Goal: Transaction & Acquisition: Purchase product/service

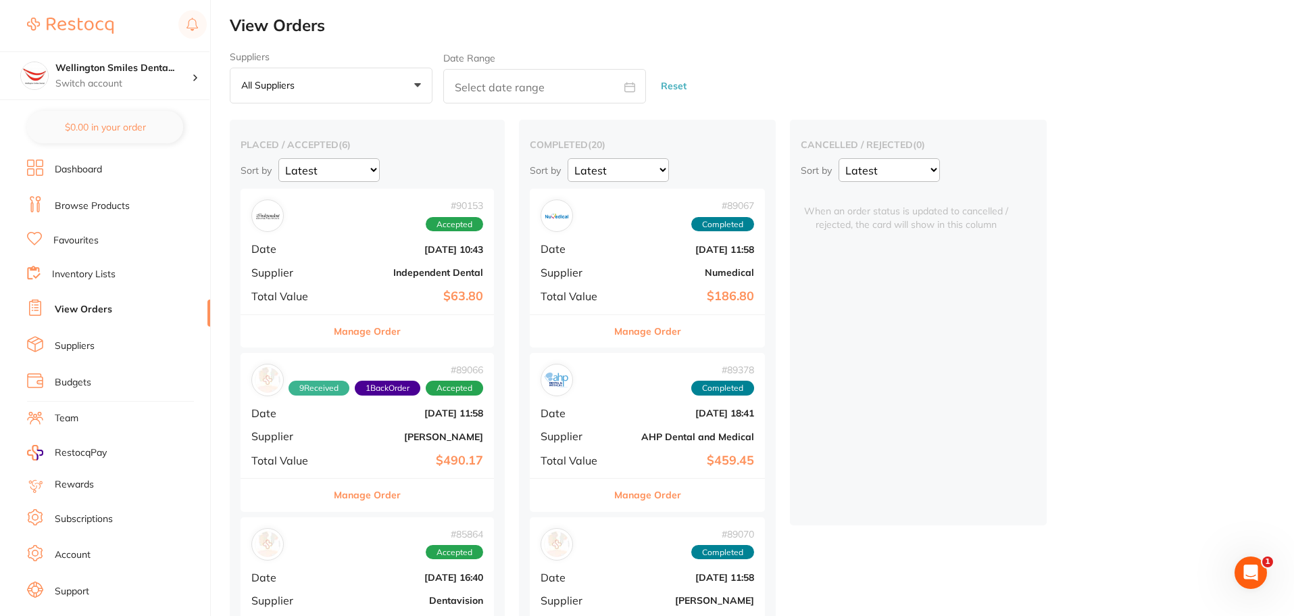
click at [91, 213] on li "Browse Products" at bounding box center [118, 206] width 183 height 20
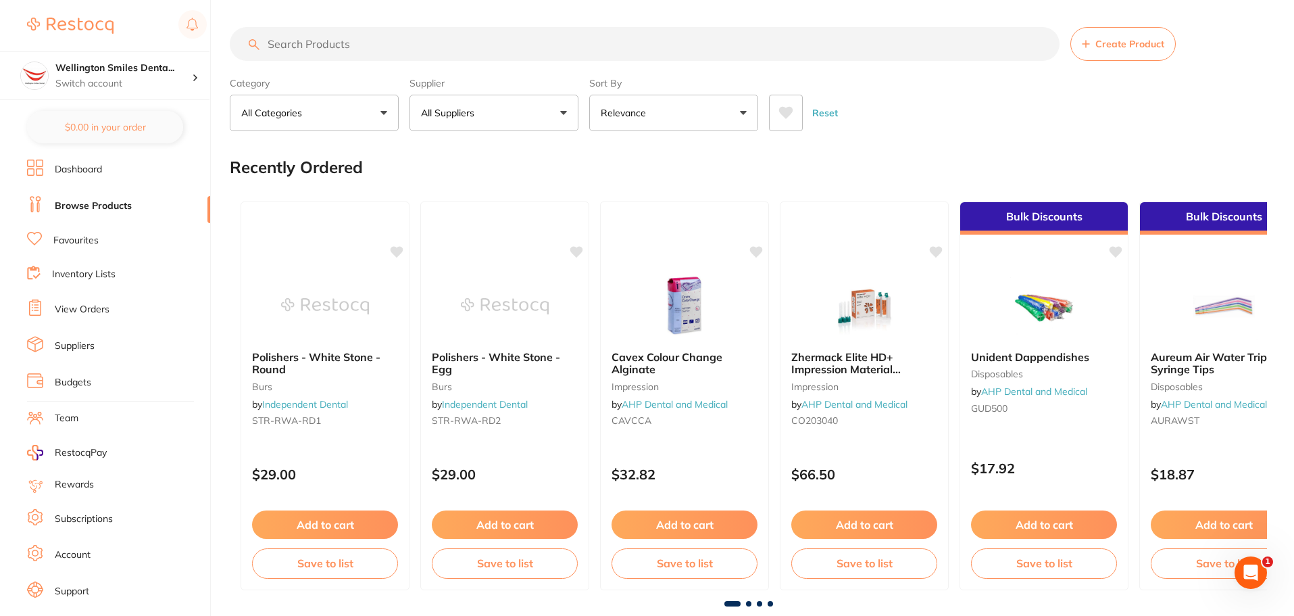
click at [362, 44] on input "search" at bounding box center [645, 44] width 830 height 34
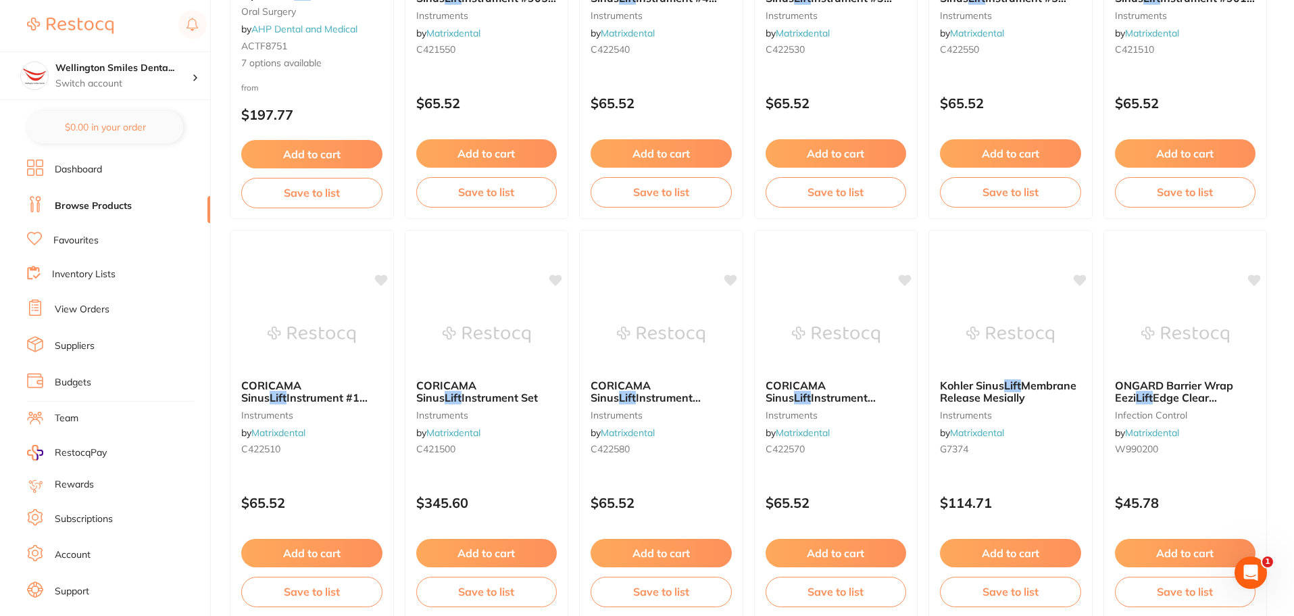
scroll to position [1216, 0]
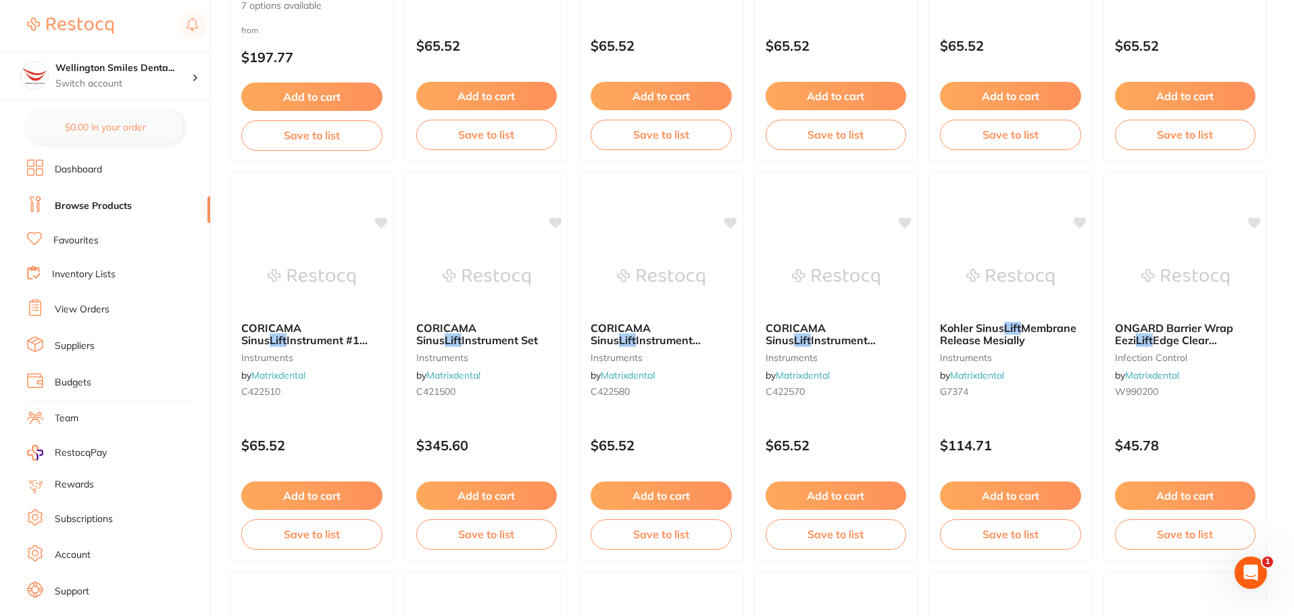
type input "gift"
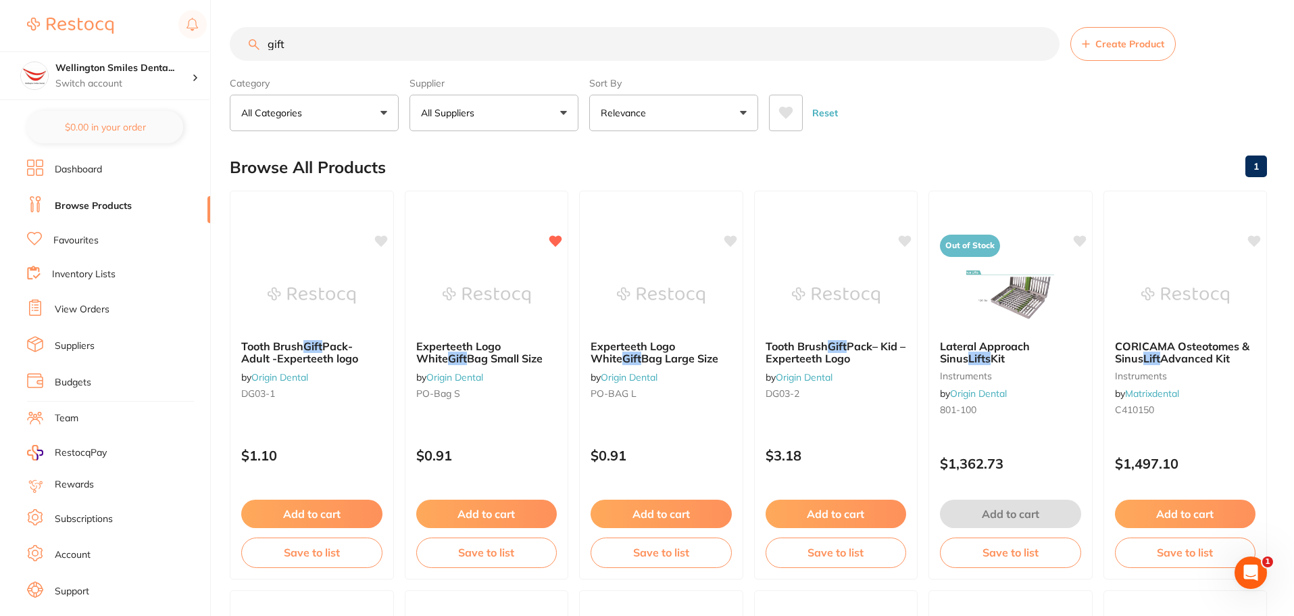
scroll to position [0, 0]
drag, startPoint x: 311, startPoint y: 49, endPoint x: 264, endPoint y: 50, distance: 46.6
click at [264, 50] on input "gift" at bounding box center [645, 44] width 830 height 34
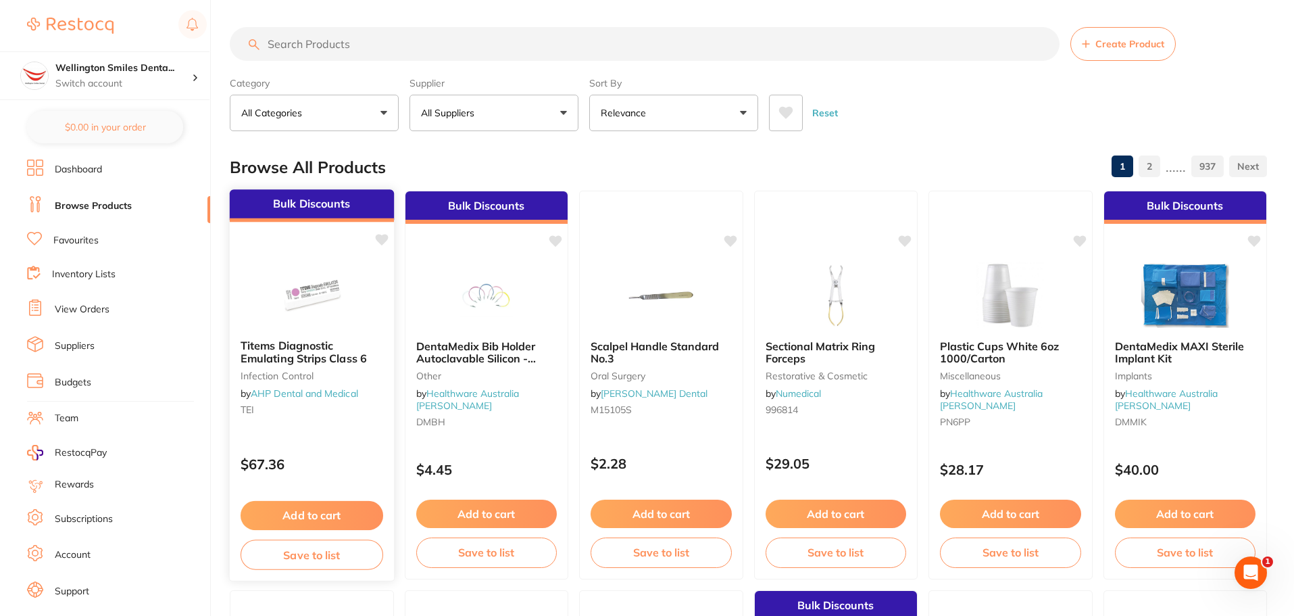
click at [289, 282] on img at bounding box center [312, 294] width 89 height 68
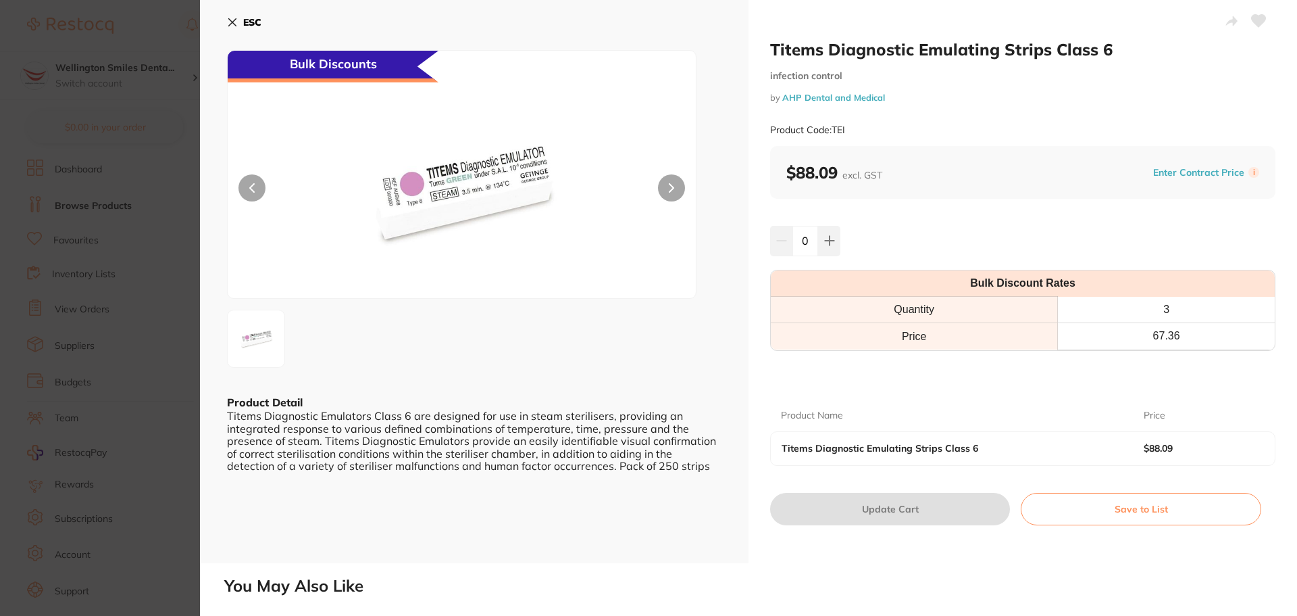
click at [232, 28] on button "ESC" at bounding box center [244, 22] width 34 height 23
